Goal: Book appointment/travel/reservation

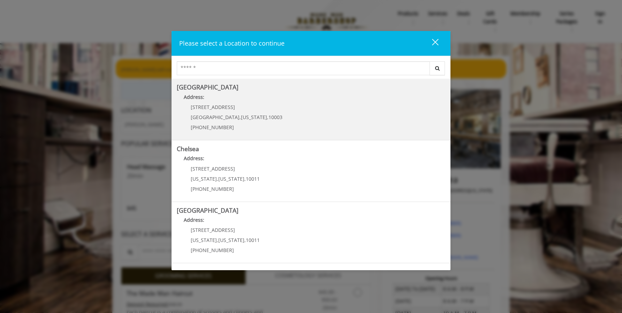
click at [234, 113] on div "[STREET_ADDRESS][US_STATE] (212) 598-1840" at bounding box center [231, 120] width 109 height 30
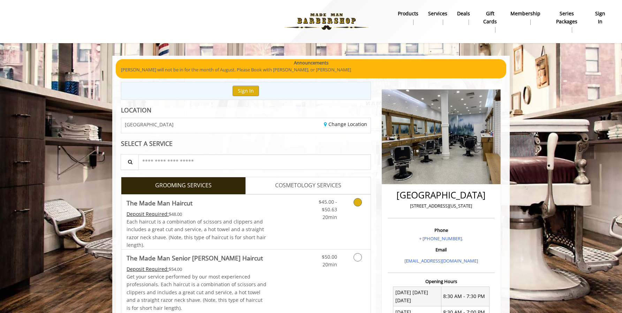
click at [304, 223] on link "Discounted Price" at bounding box center [287, 222] width 41 height 55
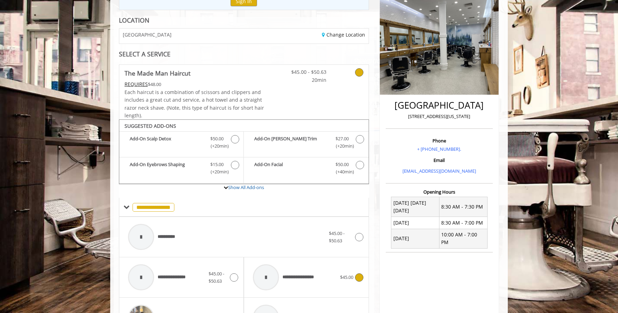
scroll to position [209, 0]
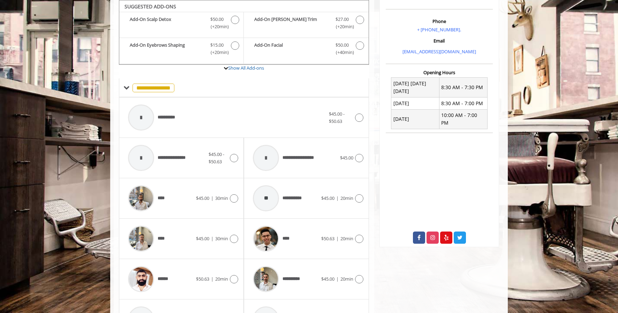
click at [364, 111] on div "**********" at bounding box center [244, 118] width 250 height 40
click at [360, 116] on icon at bounding box center [359, 118] width 8 height 8
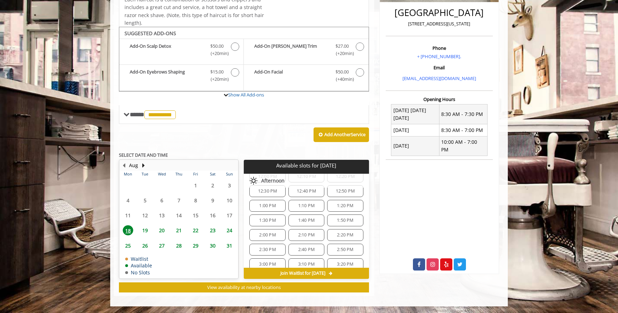
scroll to position [34, 0]
